Goal: Task Accomplishment & Management: Manage account settings

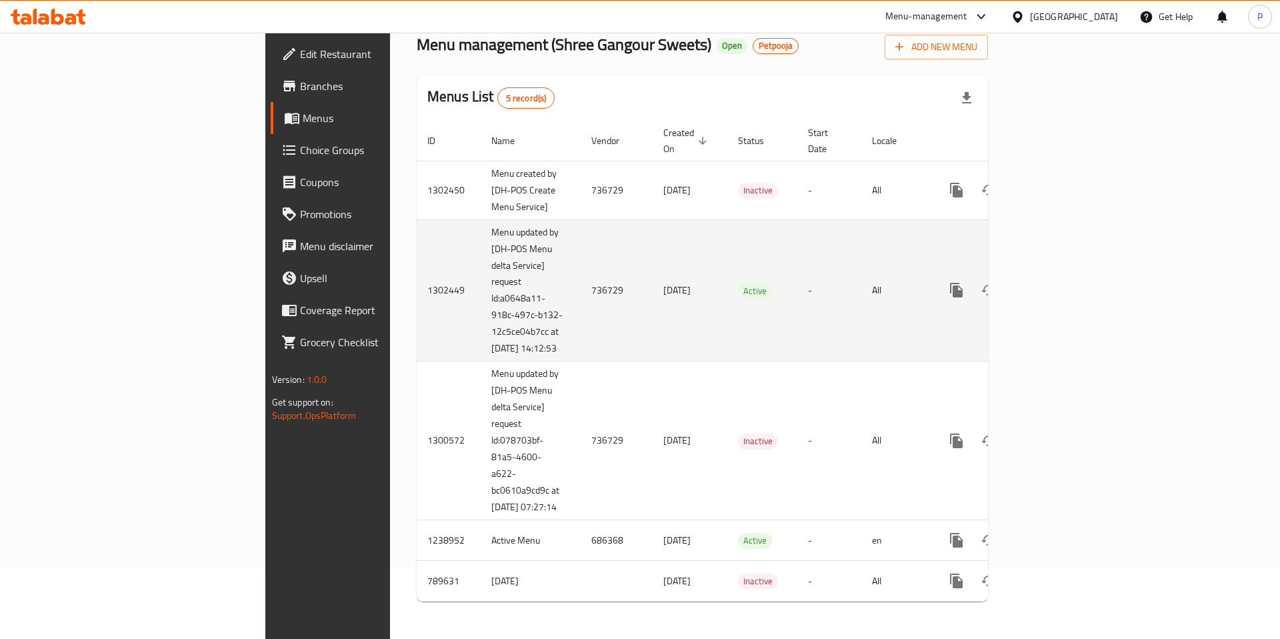
scroll to position [85, 0]
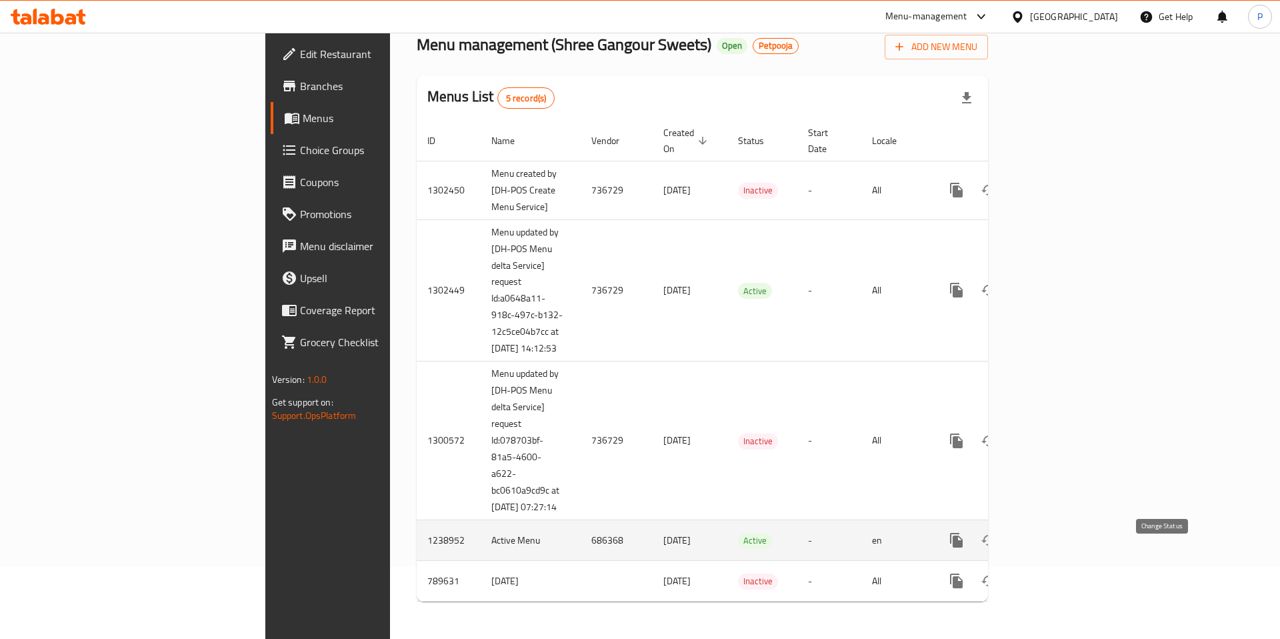
click at [997, 543] on icon "enhanced table" at bounding box center [989, 540] width 16 height 16
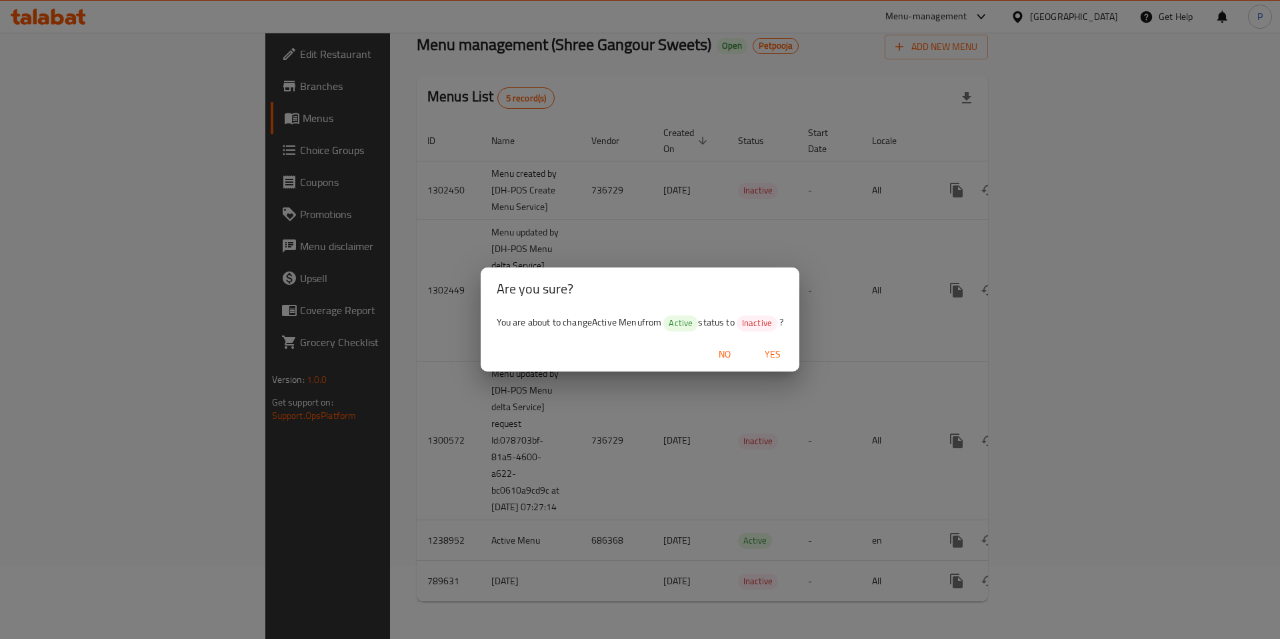
click at [773, 354] on span "Yes" at bounding box center [773, 354] width 32 height 17
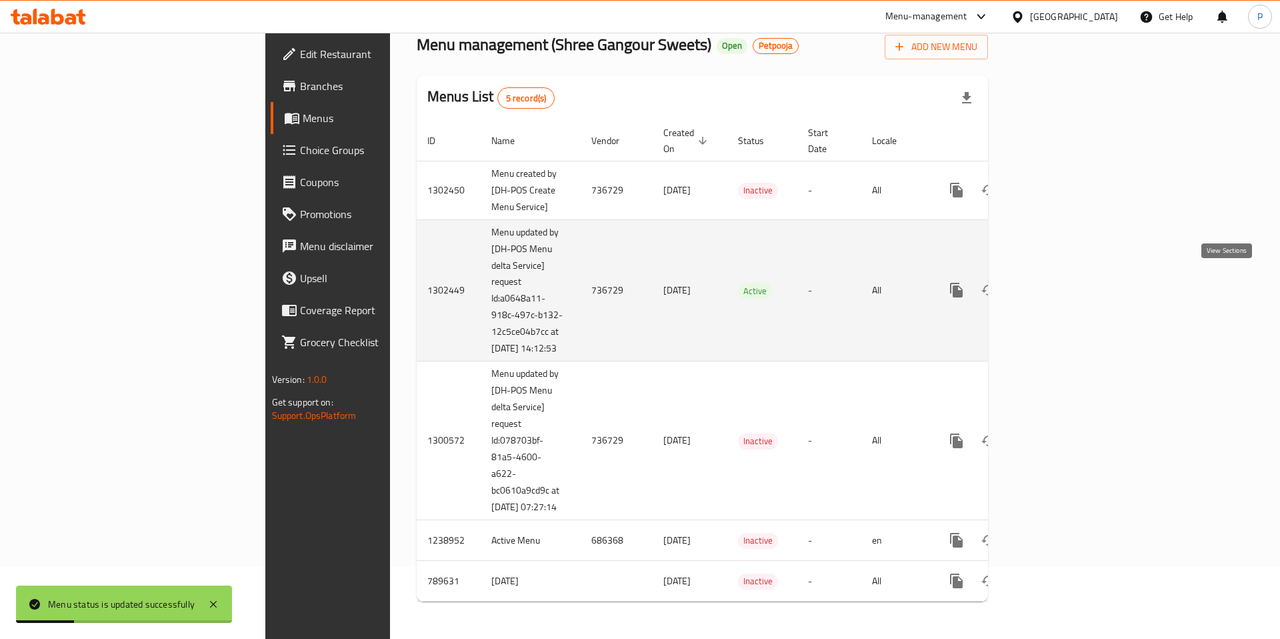
click at [1061, 282] on icon "enhanced table" at bounding box center [1053, 290] width 16 height 16
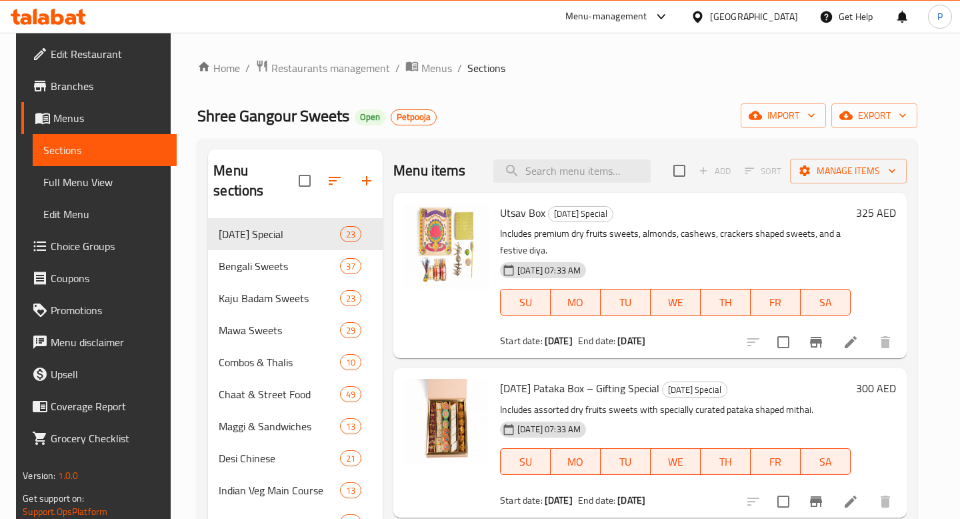
click at [599, 21] on div "Menu-management" at bounding box center [606, 17] width 82 height 16
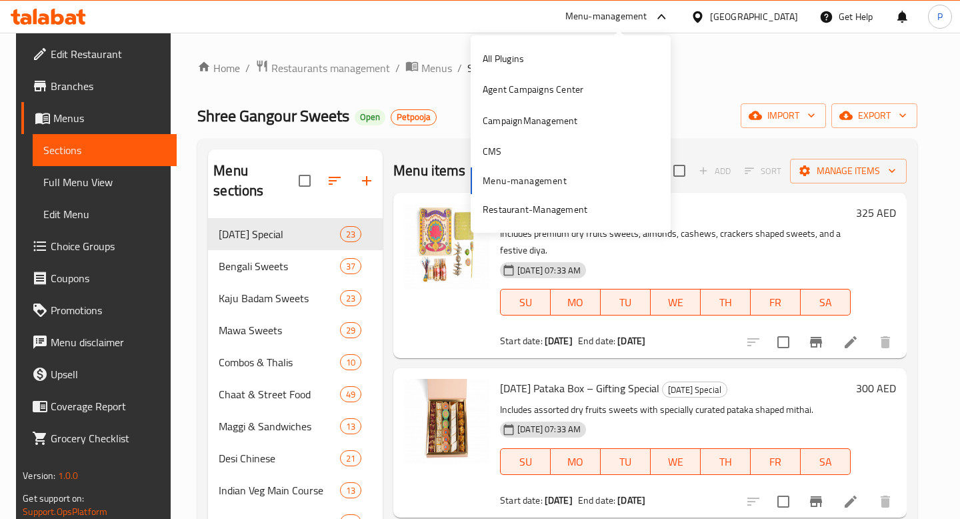
click at [566, 189] on div "All Plugins Agent Campaigns Center CampaignManagement CMS Menu-management Resta…" at bounding box center [571, 133] width 200 height 181
click at [529, 203] on div "Restaurant-Management" at bounding box center [535, 209] width 105 height 15
